Goal: Task Accomplishment & Management: Use online tool/utility

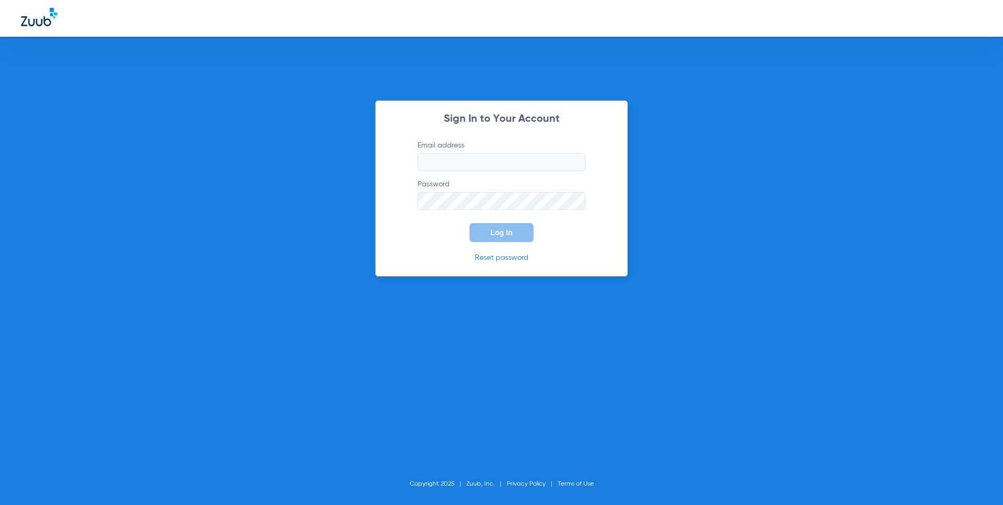
type input "[EMAIL_ADDRESS][DOMAIN_NAME]"
click at [524, 231] on button "Log In" at bounding box center [502, 232] width 64 height 19
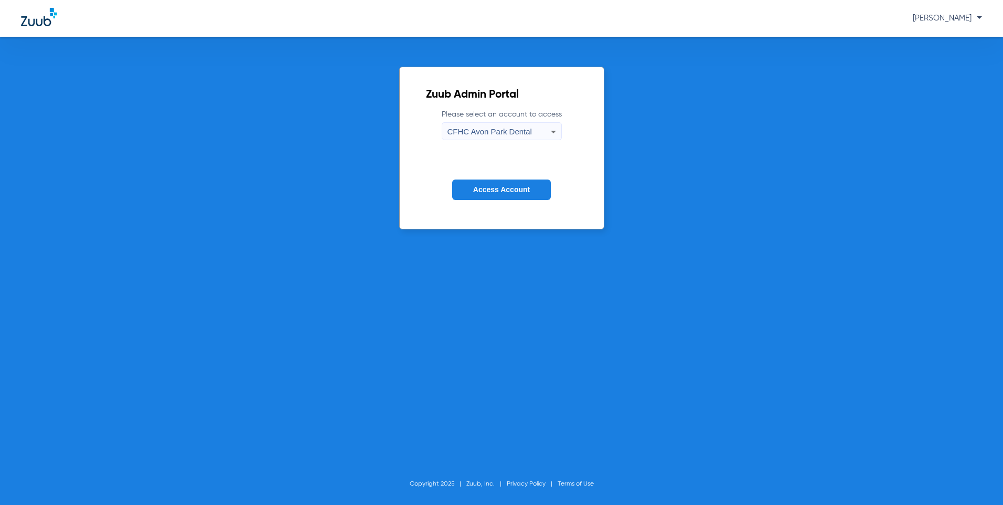
click at [545, 131] on div "CFHC Avon Park Dental" at bounding box center [499, 132] width 103 height 18
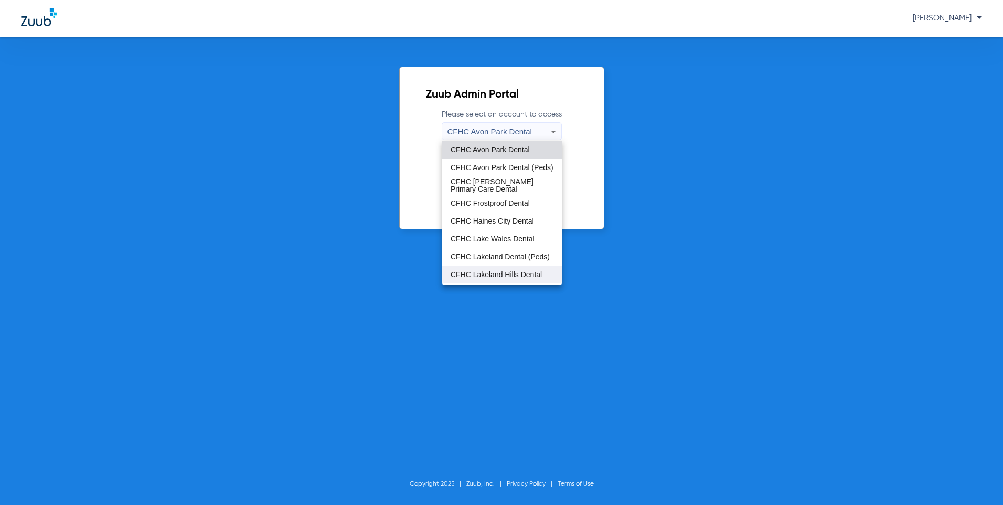
click at [486, 272] on span "CFHC Lakeland Hills Dental" at bounding box center [496, 274] width 91 height 7
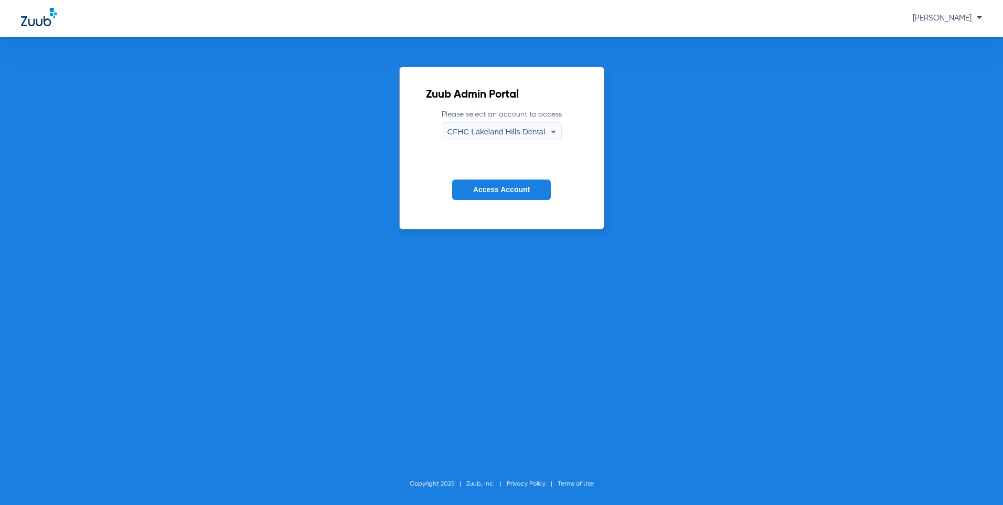
click at [491, 197] on button "Access Account" at bounding box center [501, 189] width 99 height 20
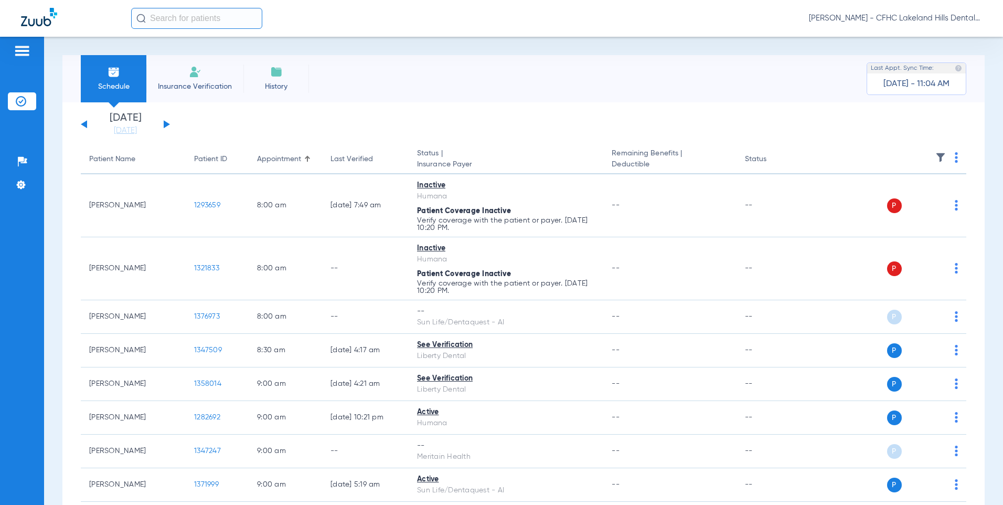
click at [163, 124] on div "[DATE] [DATE] [DATE] [DATE] [DATE] [DATE] [DATE] [DATE] [DATE] [DATE] [DATE] [D…" at bounding box center [125, 124] width 89 height 23
click at [165, 126] on button at bounding box center [167, 124] width 6 height 8
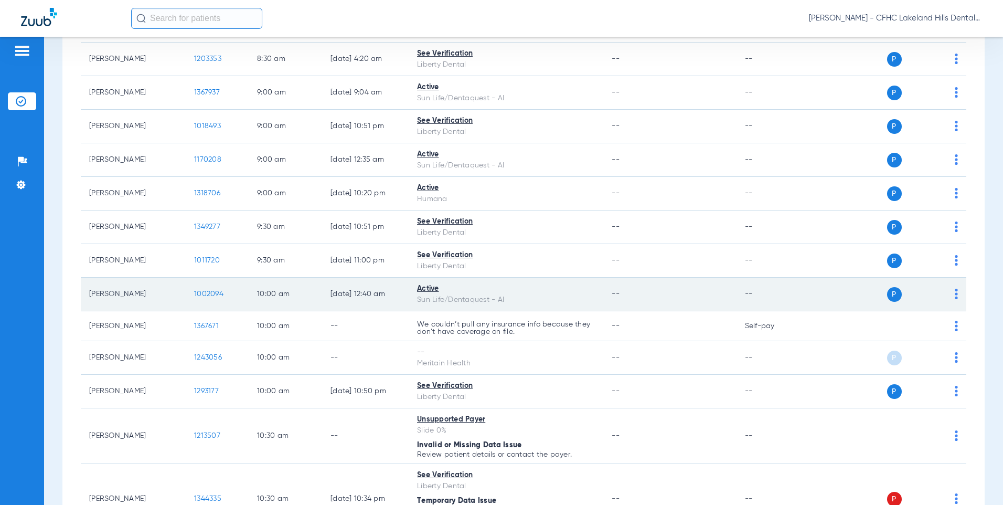
scroll to position [315, 0]
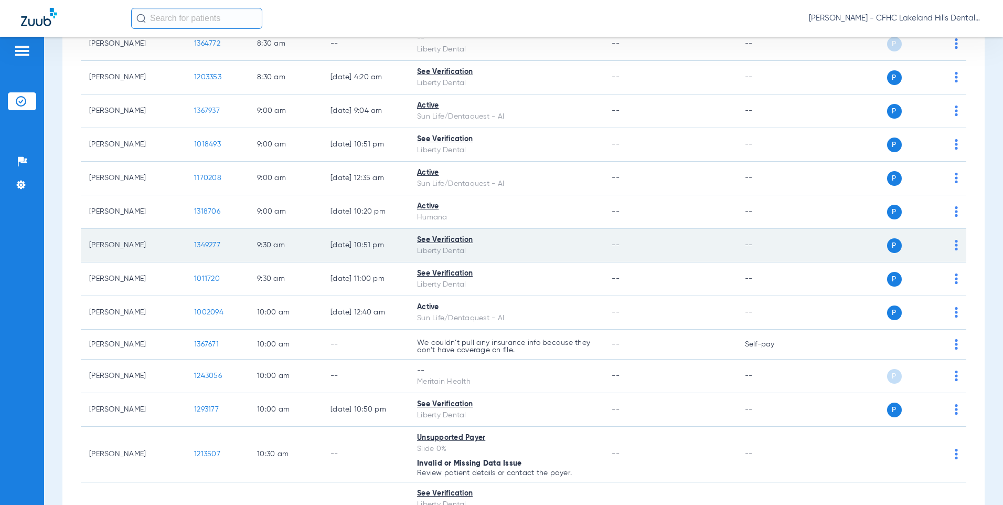
click at [200, 246] on span "1349277" at bounding box center [207, 244] width 26 height 7
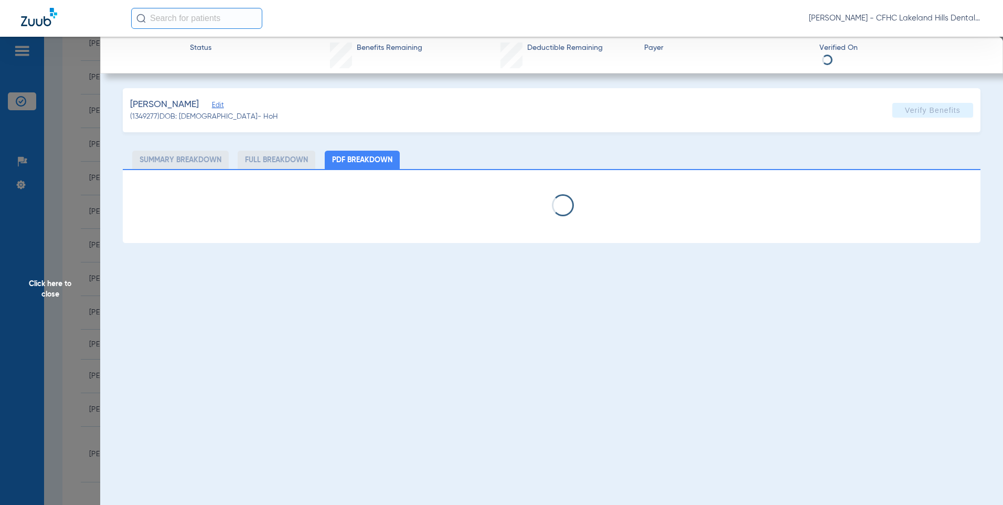
select select "page-width"
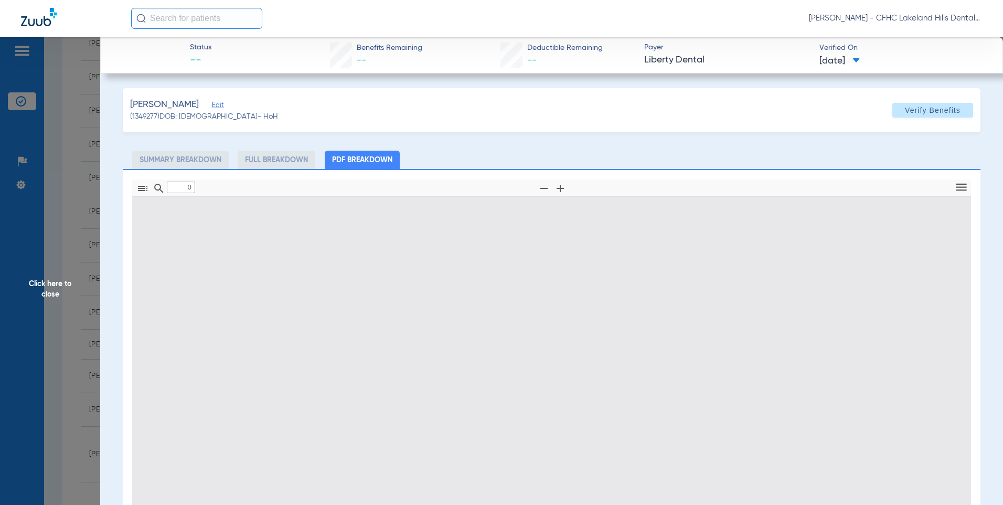
type input "1"
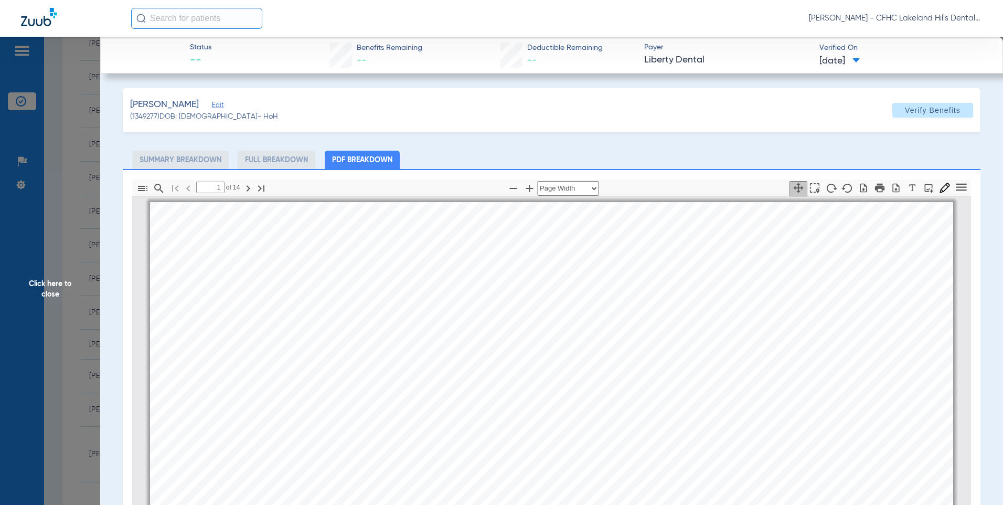
scroll to position [5, 0]
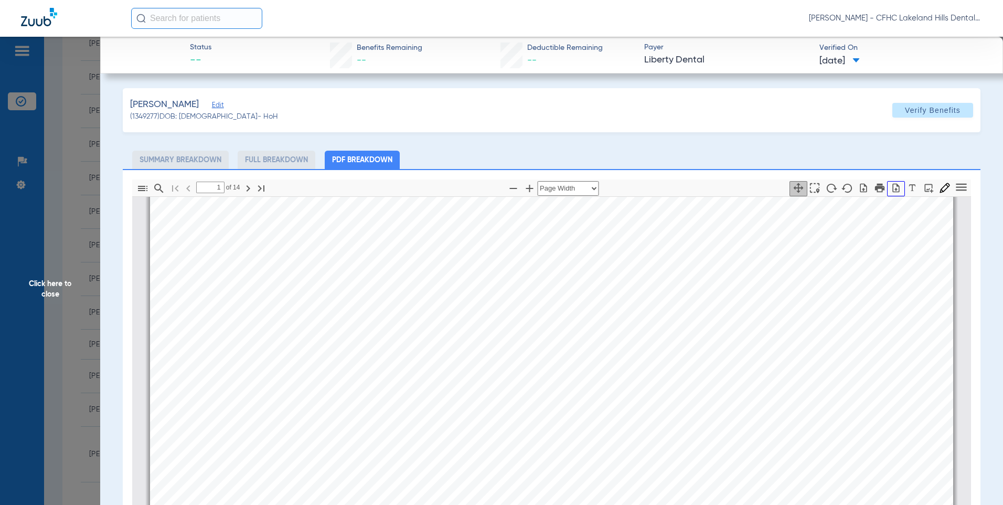
click at [891, 190] on icon "button" at bounding box center [896, 188] width 10 height 10
